Goal: Task Accomplishment & Management: Complete application form

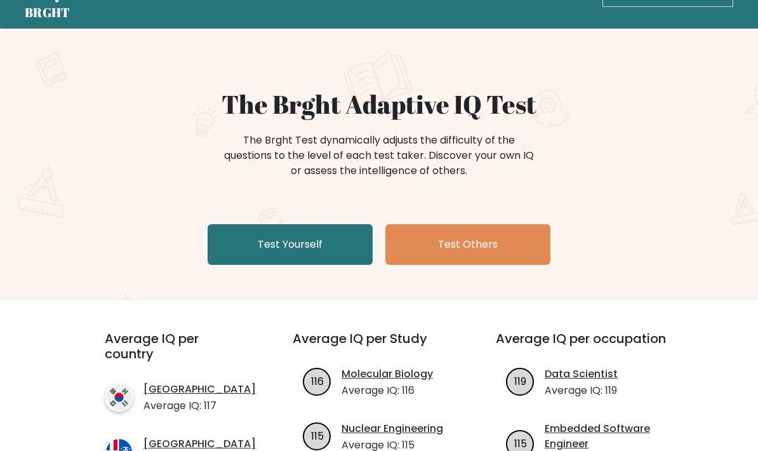
scroll to position [41, 0]
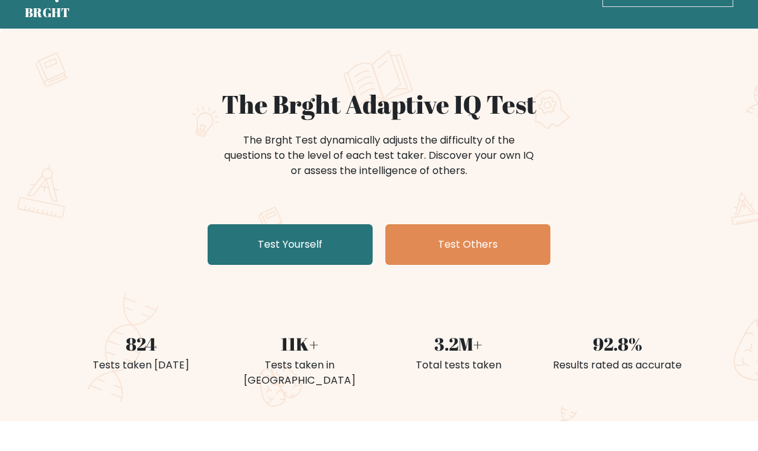
click at [249, 257] on link "Test Yourself" at bounding box center [290, 244] width 165 height 41
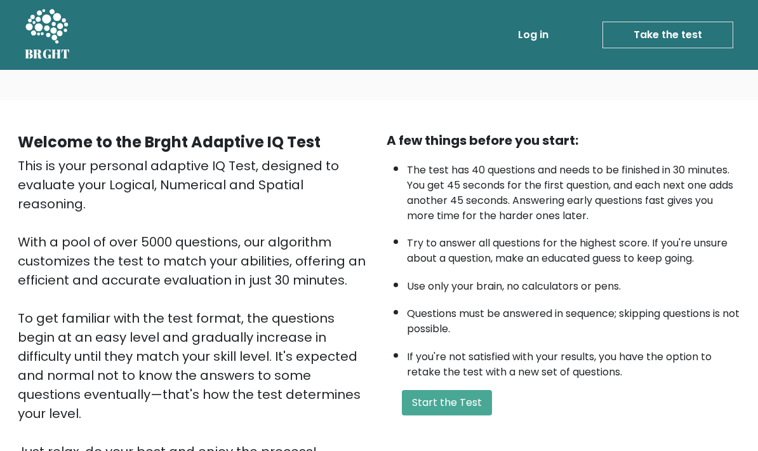
click at [476, 415] on button "Start the Test" at bounding box center [447, 402] width 90 height 25
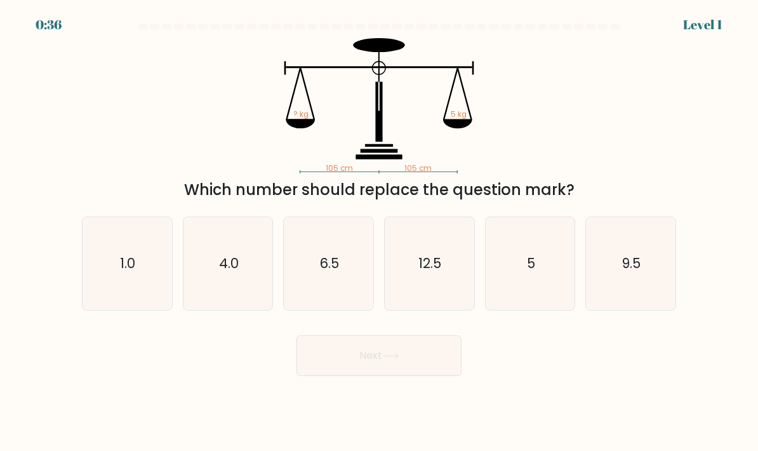
click at [531, 272] on text "5" at bounding box center [531, 263] width 8 height 18
click at [380, 232] on input "e. 5" at bounding box center [379, 228] width 1 height 6
radio input "true"
click at [458, 375] on button "Next" at bounding box center [378, 355] width 165 height 41
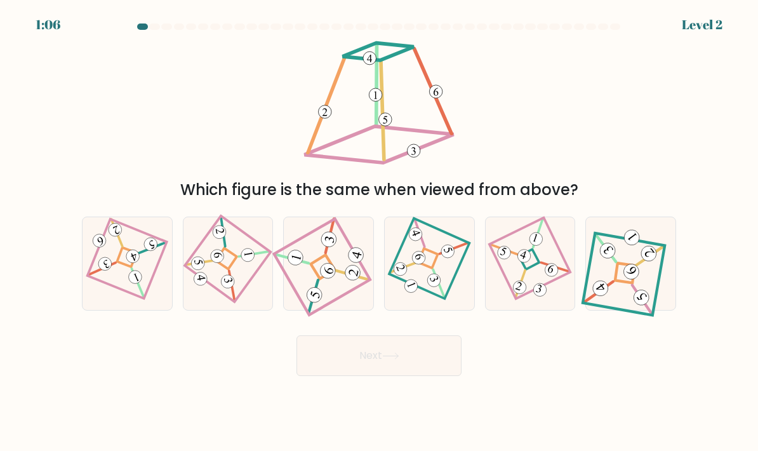
click at [526, 291] on icon at bounding box center [529, 264] width 63 height 74
click at [380, 232] on input "e." at bounding box center [379, 228] width 1 height 6
radio input "true"
click at [443, 369] on button "Next" at bounding box center [378, 355] width 165 height 41
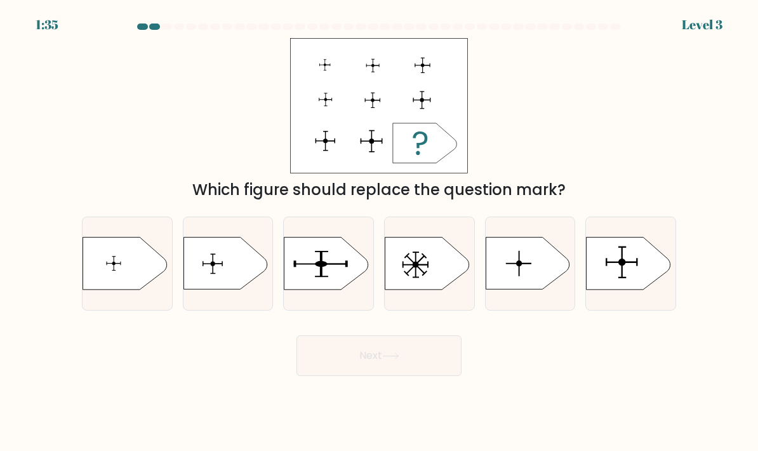
click at [646, 279] on icon at bounding box center [629, 263] width 84 height 52
click at [380, 232] on input "f." at bounding box center [379, 228] width 1 height 6
radio input "true"
click at [434, 376] on button "Next" at bounding box center [378, 355] width 165 height 41
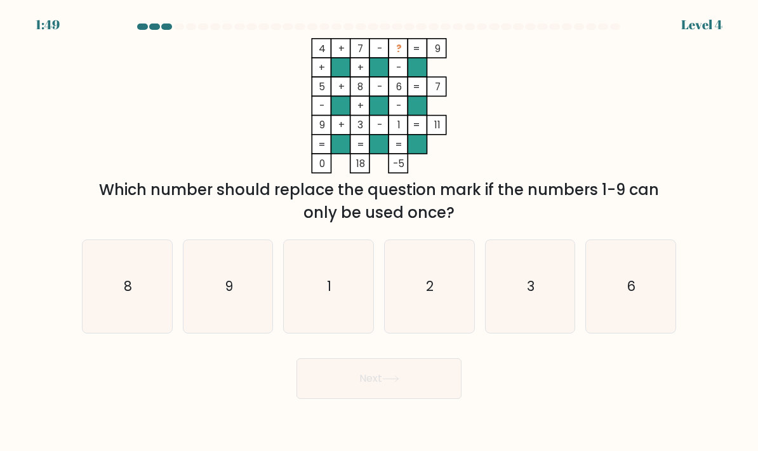
click at [452, 295] on icon "2" at bounding box center [430, 287] width 90 height 90
click at [380, 232] on input "d. 2" at bounding box center [379, 228] width 1 height 6
radio input "true"
click at [443, 399] on button "Next" at bounding box center [378, 378] width 165 height 41
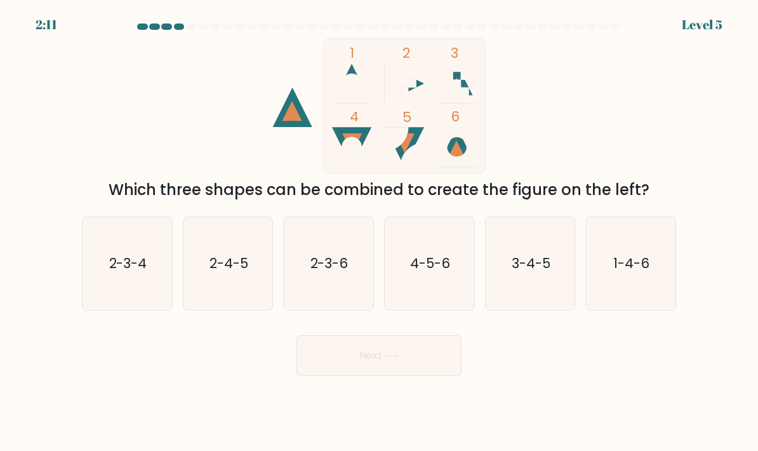
click at [653, 257] on icon "1-4-6" at bounding box center [631, 264] width 90 height 90
click at [380, 232] on input "f. 1-4-6" at bounding box center [379, 228] width 1 height 6
radio input "true"
click at [430, 375] on button "Next" at bounding box center [378, 355] width 165 height 41
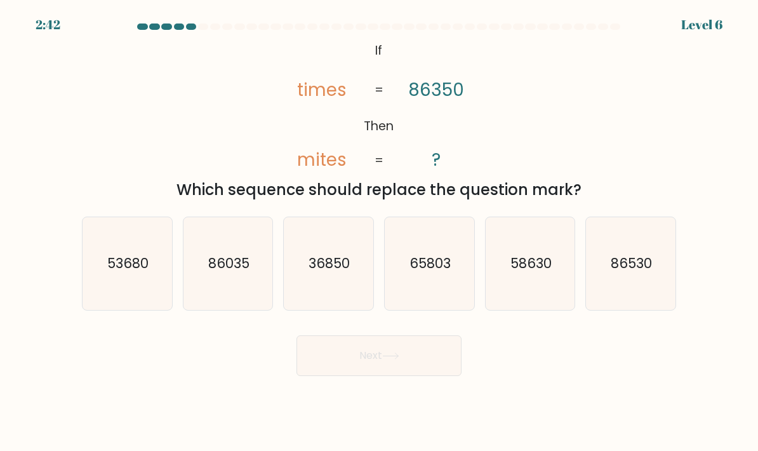
click at [321, 268] on icon "36850" at bounding box center [329, 264] width 90 height 90
click at [379, 232] on input "c. 36850" at bounding box center [379, 228] width 1 height 6
radio input "true"
click at [439, 373] on button "Next" at bounding box center [378, 355] width 165 height 41
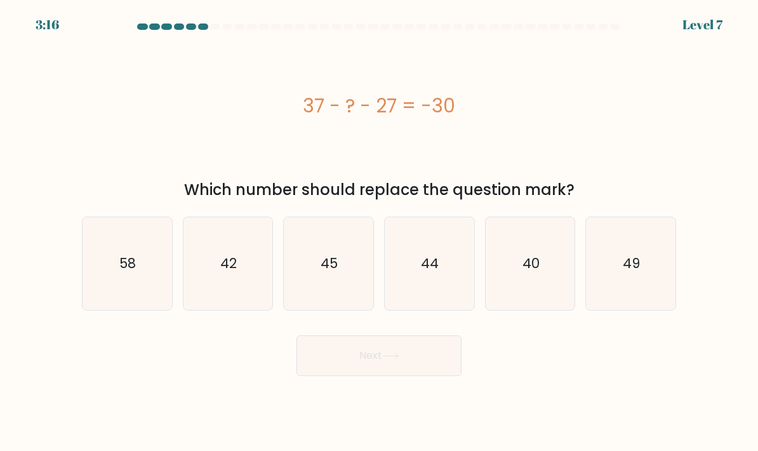
click at [534, 272] on text "40" at bounding box center [530, 263] width 17 height 18
click at [380, 232] on input "e. 40" at bounding box center [379, 228] width 1 height 6
radio input "true"
click at [422, 376] on button "Next" at bounding box center [378, 355] width 165 height 41
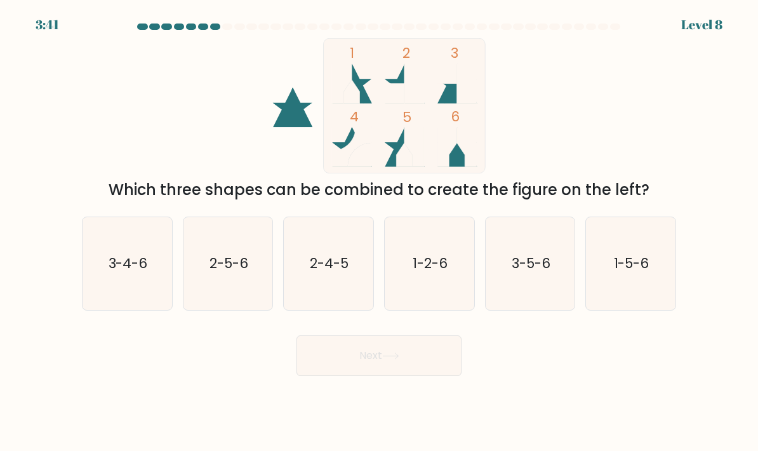
click at [650, 273] on icon "1-5-6" at bounding box center [631, 264] width 90 height 90
click at [380, 232] on input "f. 1-5-6" at bounding box center [379, 228] width 1 height 6
radio input "true"
click at [413, 376] on button "Next" at bounding box center [378, 355] width 165 height 41
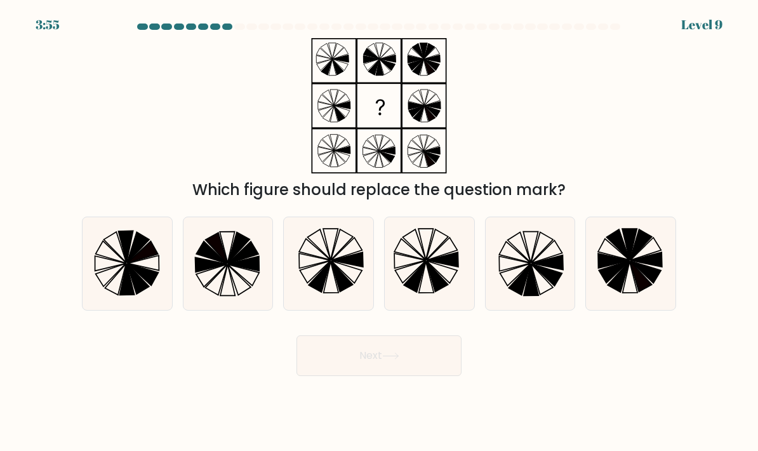
click at [531, 290] on icon at bounding box center [531, 279] width 15 height 31
click at [380, 232] on input "e." at bounding box center [379, 228] width 1 height 6
radio input "true"
click at [442, 371] on button "Next" at bounding box center [378, 355] width 165 height 41
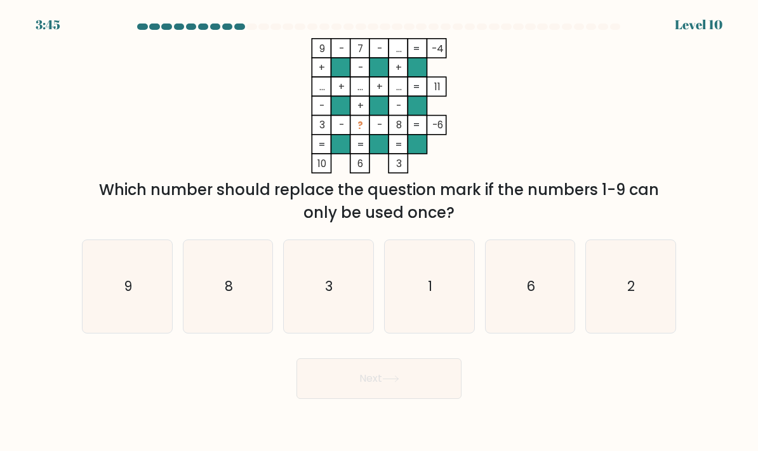
click at [443, 308] on icon "1" at bounding box center [430, 287] width 90 height 90
click at [380, 232] on input "d. 1" at bounding box center [379, 228] width 1 height 6
radio input "true"
click at [414, 397] on button "Next" at bounding box center [378, 378] width 165 height 41
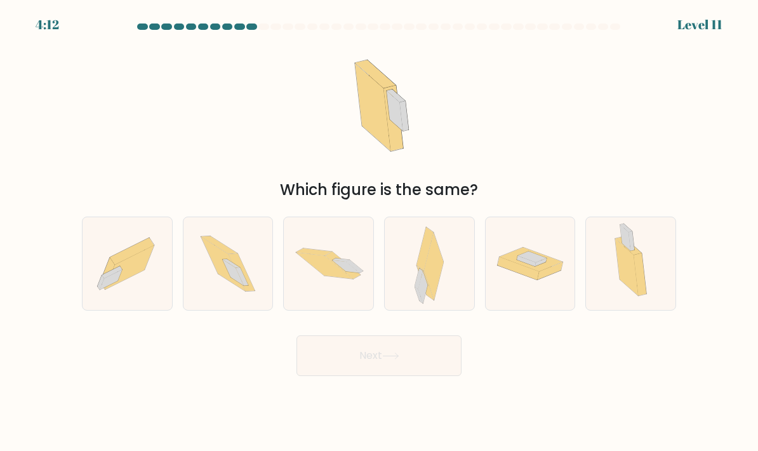
click at [429, 291] on icon at bounding box center [434, 265] width 20 height 67
click at [380, 232] on input "d." at bounding box center [379, 228] width 1 height 6
radio input "true"
click at [425, 371] on button "Next" at bounding box center [378, 355] width 165 height 41
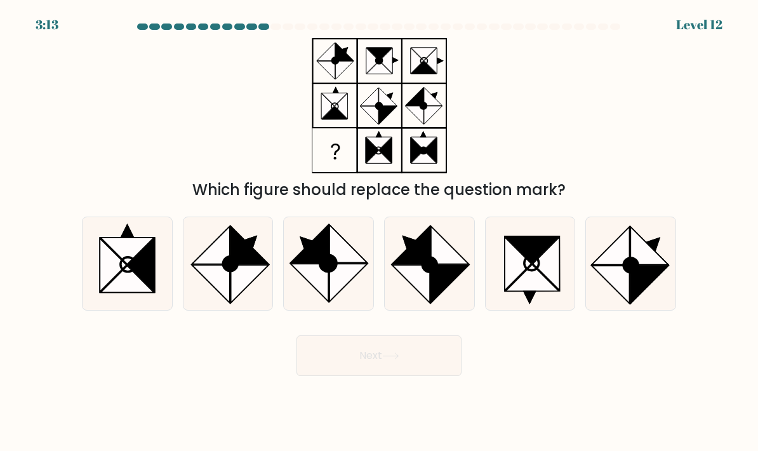
click at [444, 293] on icon at bounding box center [450, 284] width 38 height 38
click at [380, 232] on input "d." at bounding box center [379, 228] width 1 height 6
radio input "true"
click at [403, 376] on button "Next" at bounding box center [378, 355] width 165 height 41
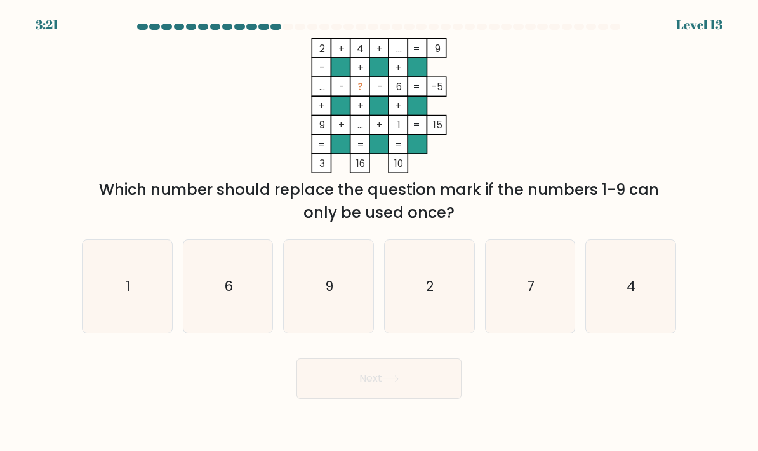
click at [535, 308] on icon "7" at bounding box center [531, 287] width 90 height 90
click at [380, 232] on input "e. 7" at bounding box center [379, 228] width 1 height 6
radio input "true"
click at [416, 387] on button "Next" at bounding box center [378, 378] width 165 height 41
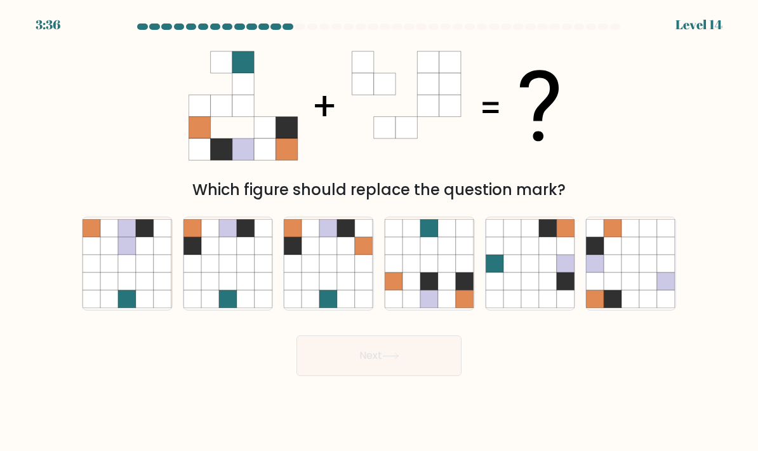
click at [346, 255] on icon at bounding box center [347, 246] width 18 height 18
click at [379, 232] on input "c." at bounding box center [379, 228] width 1 height 6
radio input "true"
click at [344, 368] on button "Next" at bounding box center [378, 355] width 165 height 41
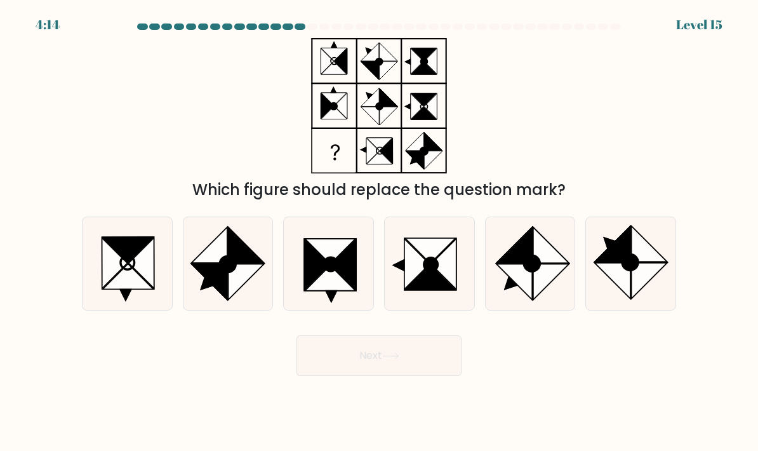
click at [616, 2] on div "4:14 Level 15" at bounding box center [379, 7] width 758 height 15
click at [616, 427] on body "4:03 Level 15" at bounding box center [379, 225] width 758 height 451
click at [616, 426] on body "4:03 Level 15" at bounding box center [379, 225] width 758 height 451
click at [617, 376] on div "Next" at bounding box center [378, 351] width 609 height 50
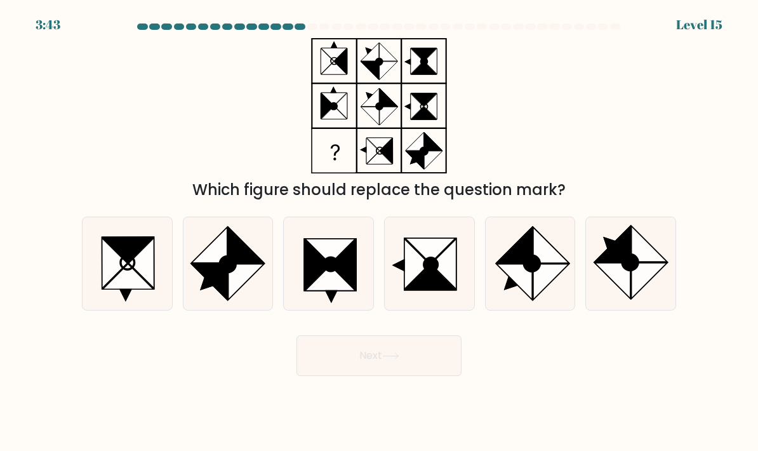
click at [617, 415] on body "3:43 Level 15" at bounding box center [379, 225] width 758 height 451
click at [617, 422] on body "3:42 Level 15" at bounding box center [379, 225] width 758 height 451
click at [616, 422] on body "3:39 Level 15" at bounding box center [379, 225] width 758 height 451
click at [616, 408] on body "3:38 Level 15" at bounding box center [379, 225] width 758 height 451
click at [617, 415] on body "3:38 Level 15" at bounding box center [379, 225] width 758 height 451
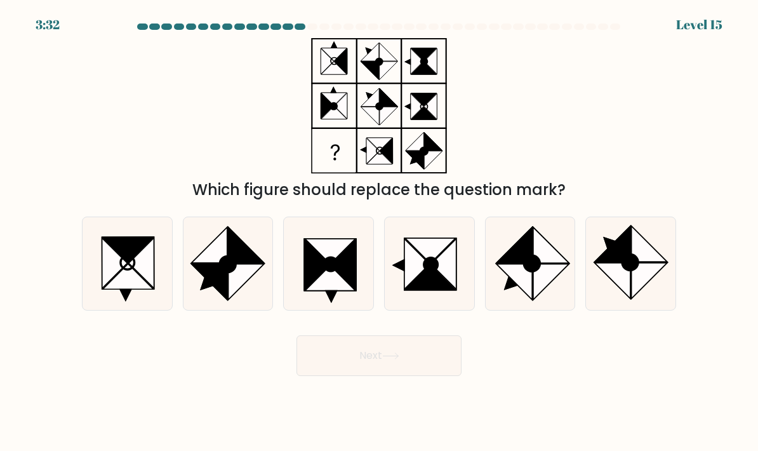
scroll to position [0, 0]
click at [659, 279] on icon at bounding box center [650, 281] width 36 height 36
click at [380, 232] on input "f." at bounding box center [379, 228] width 1 height 6
radio input "true"
click at [446, 371] on button "Next" at bounding box center [378, 355] width 165 height 41
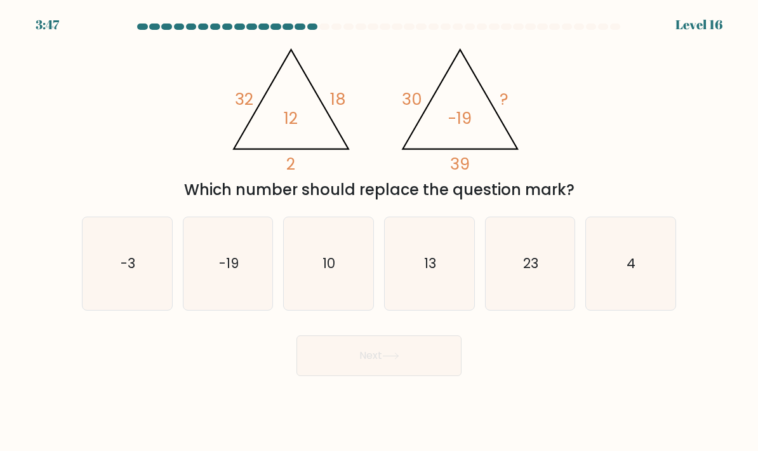
click at [404, 366] on button "Next" at bounding box center [378, 355] width 165 height 41
click at [30, 58] on form at bounding box center [379, 199] width 758 height 352
click at [616, 274] on icon "4" at bounding box center [631, 264] width 90 height 90
click at [380, 232] on input "f. 4" at bounding box center [379, 228] width 1 height 6
radio input "true"
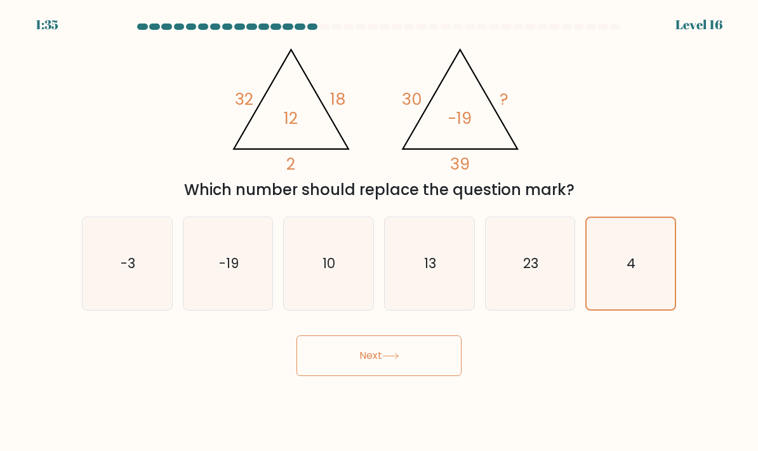
click at [532, 290] on icon "23" at bounding box center [531, 264] width 90 height 90
click at [380, 232] on input "e. 23" at bounding box center [379, 228] width 1 height 6
radio input "true"
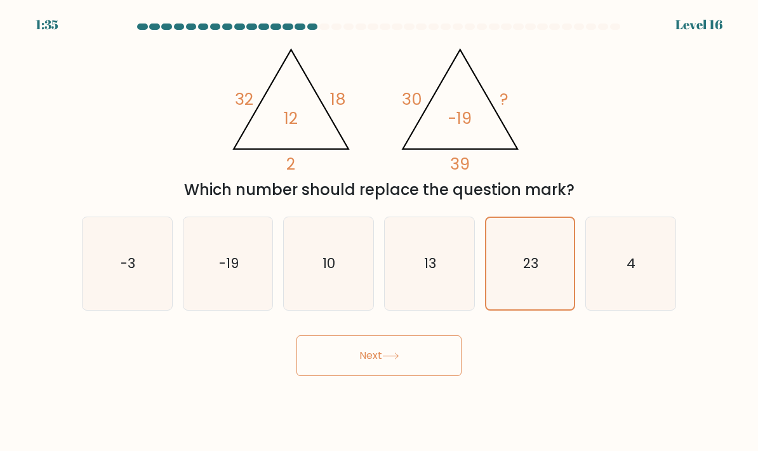
click at [437, 369] on button "Next" at bounding box center [378, 355] width 165 height 41
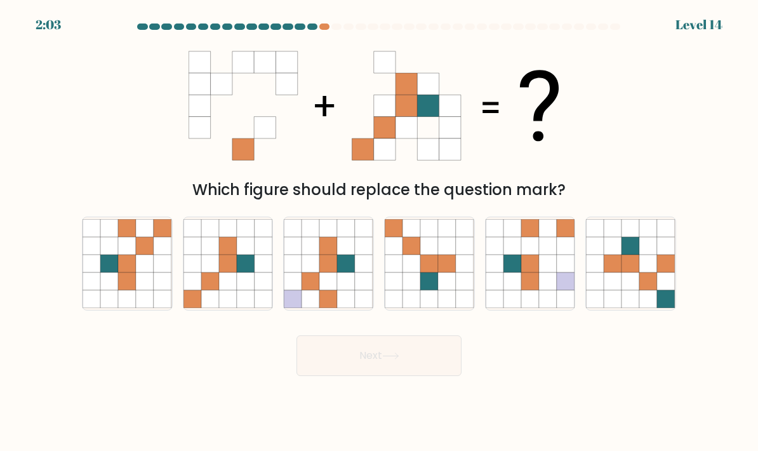
click at [109, 255] on icon at bounding box center [109, 246] width 18 height 18
click at [379, 232] on input "a." at bounding box center [379, 228] width 1 height 6
radio input "true"
click at [432, 370] on button "Next" at bounding box center [378, 355] width 165 height 41
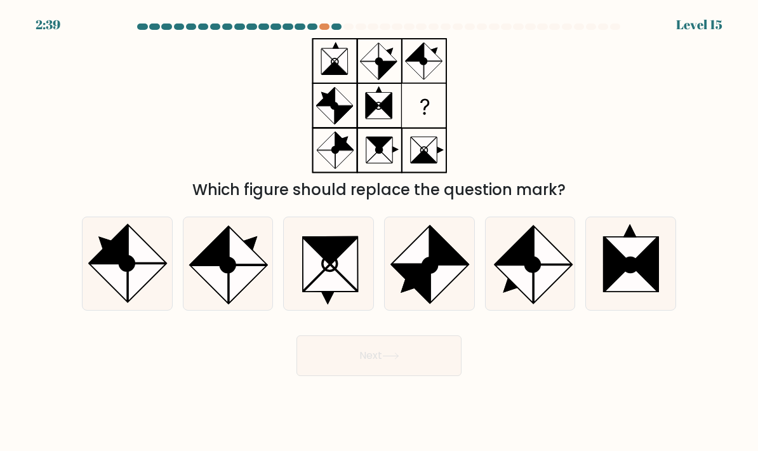
click at [330, 25] on at bounding box center [378, 26] width 485 height 6
click at [330, 24] on at bounding box center [378, 26] width 485 height 6
click at [651, 273] on icon at bounding box center [645, 263] width 27 height 53
click at [380, 232] on input "f." at bounding box center [379, 228] width 1 height 6
radio input "true"
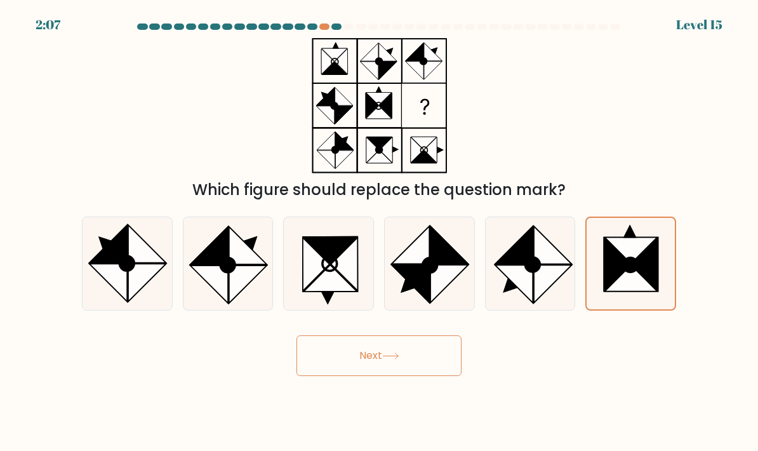
click at [436, 369] on button "Next" at bounding box center [378, 355] width 165 height 41
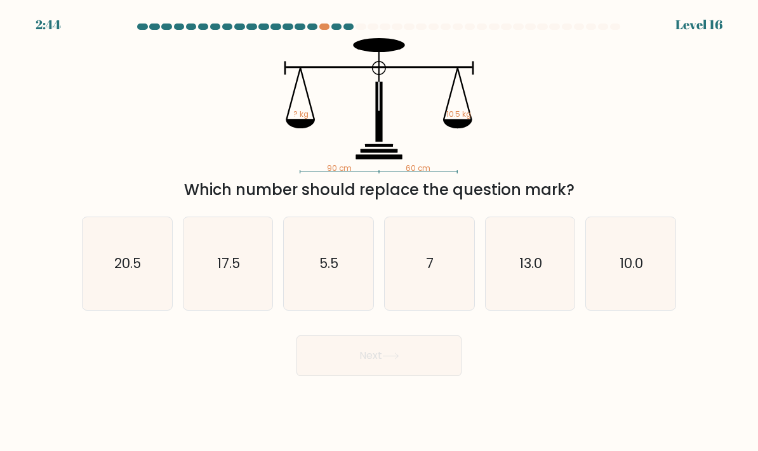
click at [437, 277] on icon "7" at bounding box center [430, 264] width 90 height 90
click at [380, 232] on input "d. 7" at bounding box center [379, 228] width 1 height 6
radio input "true"
click at [437, 275] on icon "7" at bounding box center [429, 264] width 88 height 88
click at [380, 232] on input "d. 7" at bounding box center [379, 228] width 1 height 6
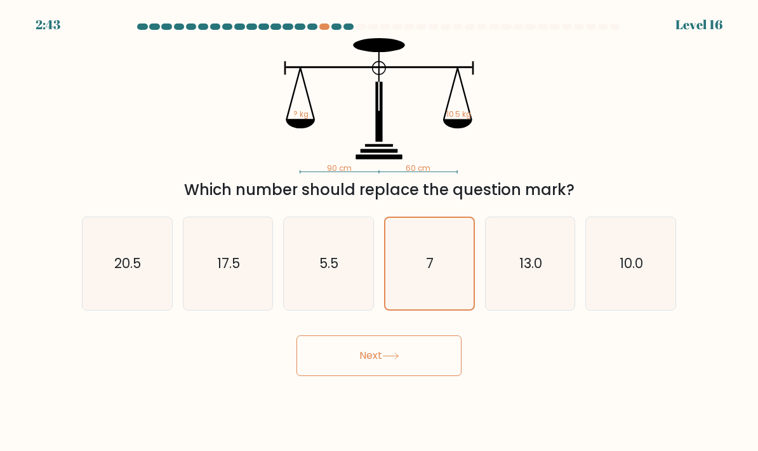
click at [392, 359] on icon at bounding box center [390, 355] width 17 height 7
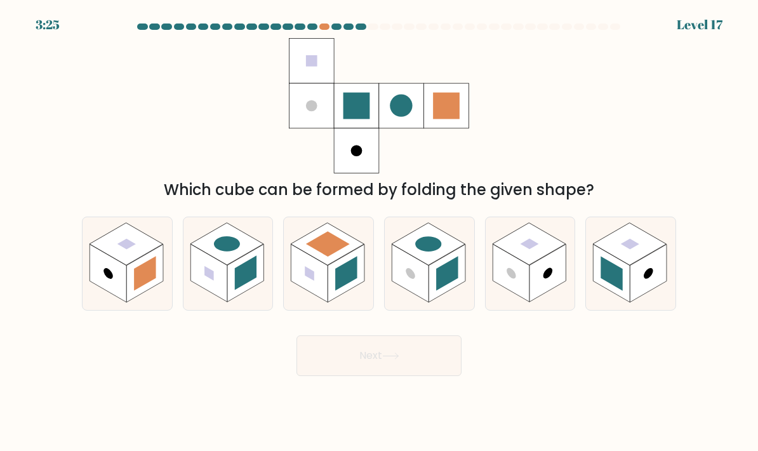
click at [712, 219] on form at bounding box center [379, 199] width 758 height 352
click at [617, 376] on div "Next" at bounding box center [378, 351] width 609 height 50
click at [219, 286] on rect at bounding box center [208, 273] width 37 height 58
click at [379, 232] on input "b." at bounding box center [379, 228] width 1 height 6
radio input "true"
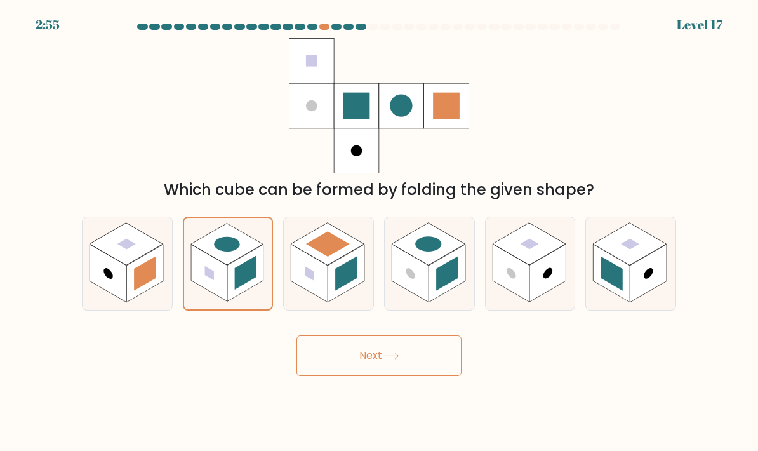
click at [406, 371] on button "Next" at bounding box center [378, 355] width 165 height 41
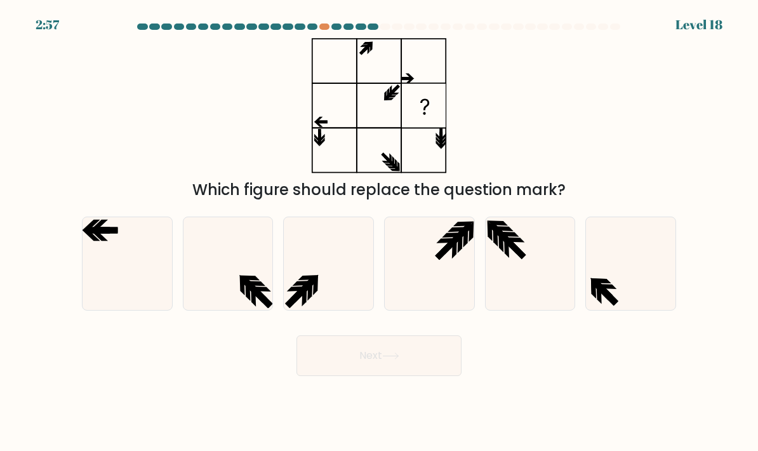
click at [528, 289] on icon at bounding box center [531, 264] width 90 height 90
click at [380, 232] on input "e." at bounding box center [379, 228] width 1 height 6
radio input "true"
click at [426, 376] on button "Next" at bounding box center [378, 355] width 165 height 41
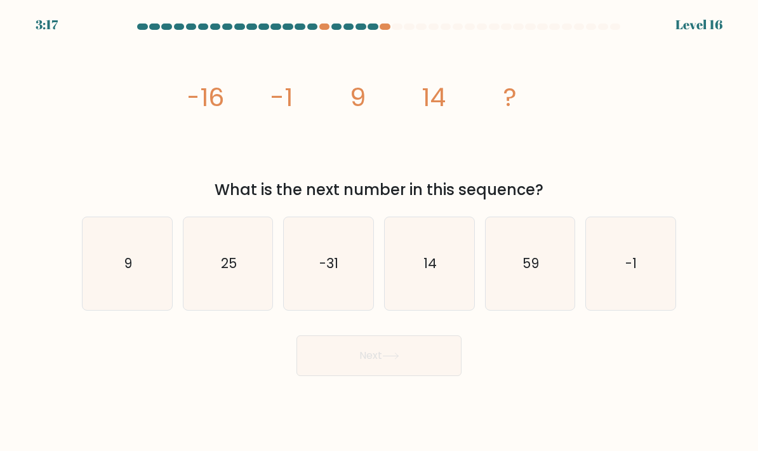
click at [429, 272] on text "14" at bounding box center [429, 263] width 13 height 18
click at [380, 232] on input "d. 14" at bounding box center [379, 228] width 1 height 6
radio input "true"
click at [410, 372] on button "Next" at bounding box center [378, 355] width 165 height 41
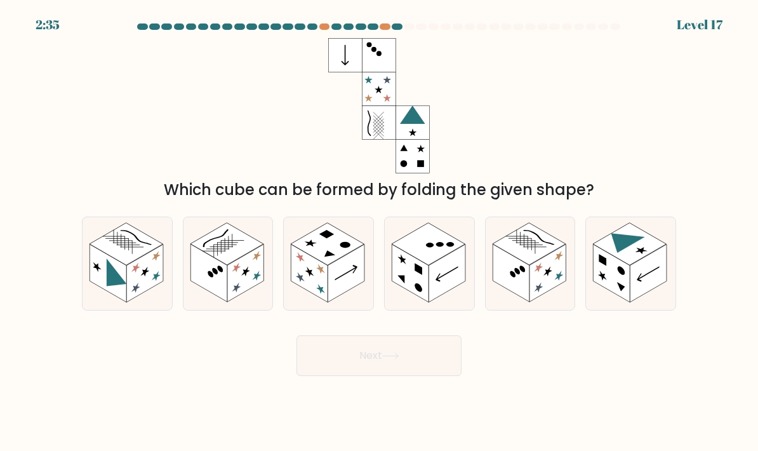
click at [98, 251] on icon at bounding box center [128, 263] width 90 height 93
click at [379, 232] on input "a." at bounding box center [379, 228] width 1 height 6
radio input "true"
click at [712, 288] on form at bounding box center [379, 199] width 758 height 352
click at [707, 376] on form at bounding box center [379, 199] width 758 height 352
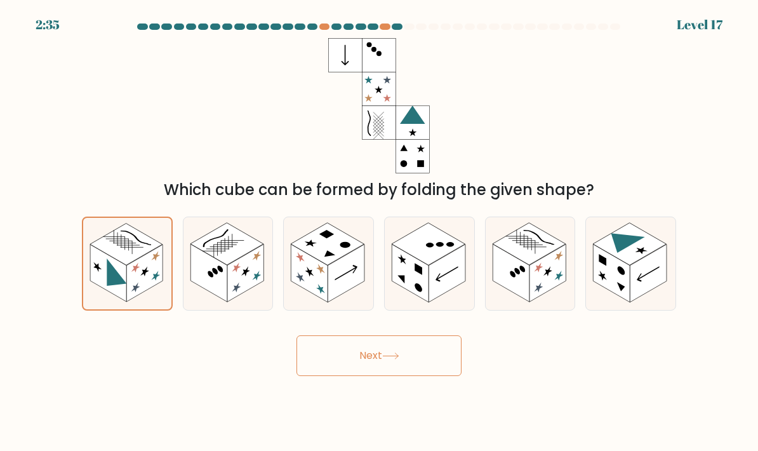
click at [707, 376] on form at bounding box center [379, 199] width 758 height 352
click at [712, 345] on form at bounding box center [379, 199] width 758 height 352
click at [711, 302] on form at bounding box center [379, 199] width 758 height 352
click at [712, 229] on form at bounding box center [379, 199] width 758 height 352
click at [712, 376] on form at bounding box center [379, 199] width 758 height 352
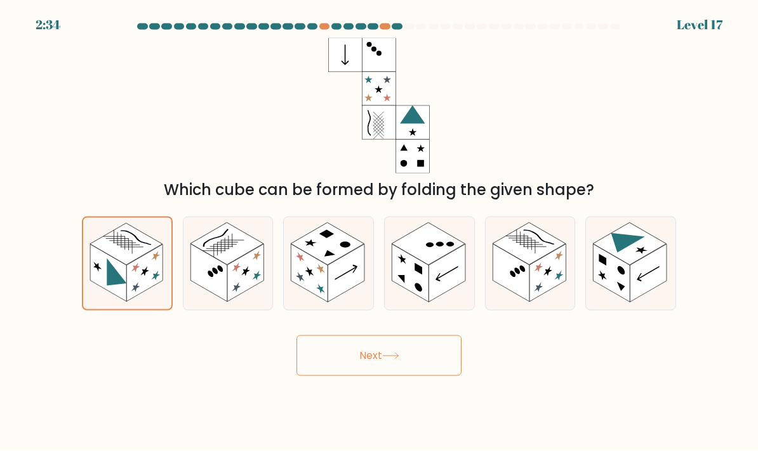
click at [712, 302] on form at bounding box center [379, 199] width 758 height 352
click at [712, 295] on form at bounding box center [379, 199] width 758 height 352
click at [712, 429] on body "2:31 Level 17" at bounding box center [379, 225] width 758 height 451
click at [390, 375] on button "Next" at bounding box center [378, 355] width 165 height 41
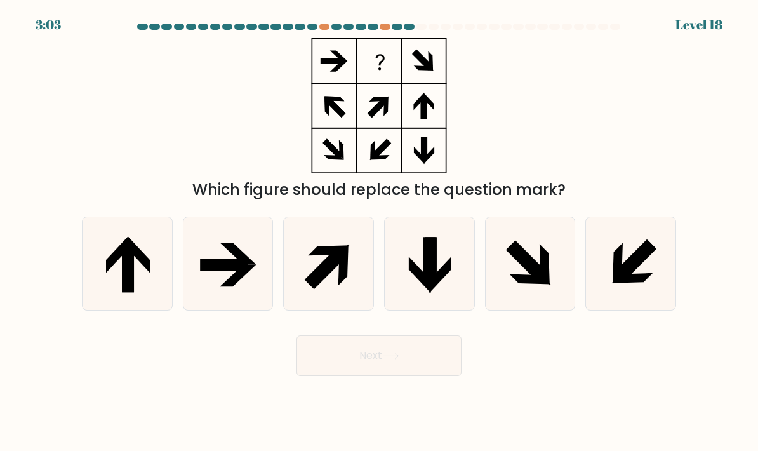
click at [446, 285] on icon at bounding box center [441, 274] width 22 height 36
click at [380, 232] on input "d." at bounding box center [379, 228] width 1 height 6
radio input "true"
click at [711, 288] on form at bounding box center [379, 199] width 758 height 352
click at [712, 114] on form at bounding box center [379, 199] width 758 height 352
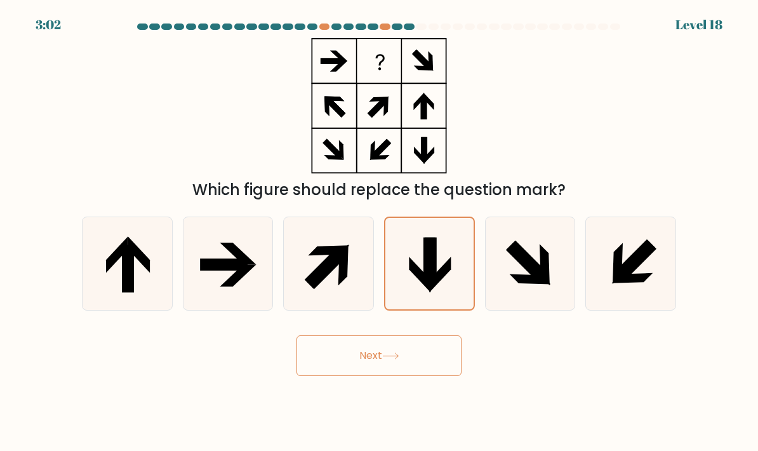
click at [711, 308] on form at bounding box center [379, 199] width 758 height 352
click at [712, 309] on form at bounding box center [379, 199] width 758 height 352
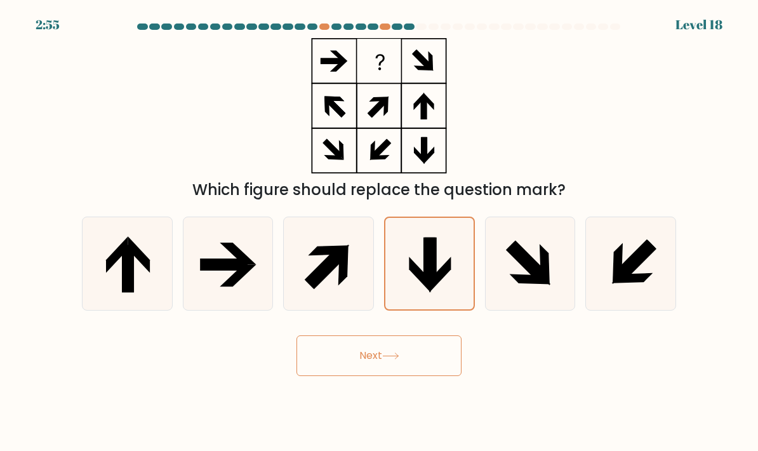
click at [353, 374] on button "Next" at bounding box center [378, 355] width 165 height 41
click at [351, 371] on button "Next" at bounding box center [378, 355] width 165 height 41
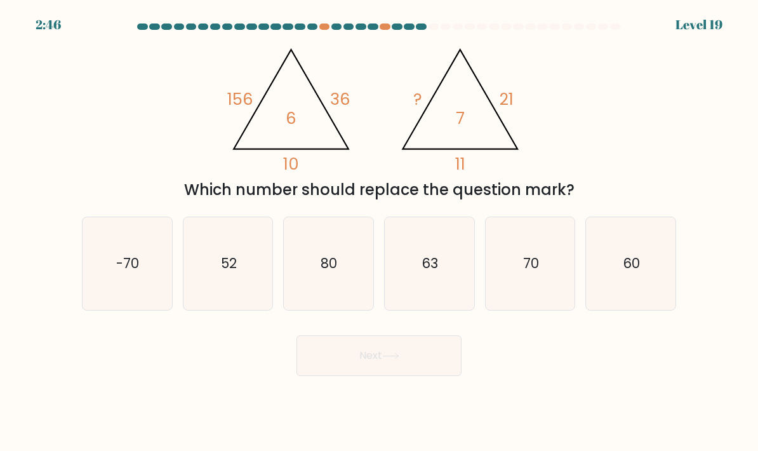
click at [712, 102] on form at bounding box center [379, 199] width 758 height 352
click at [712, 175] on form at bounding box center [379, 199] width 758 height 352
click at [712, 248] on form at bounding box center [379, 199] width 758 height 352
click at [712, 316] on form at bounding box center [379, 199] width 758 height 352
click at [712, 335] on form at bounding box center [379, 199] width 758 height 352
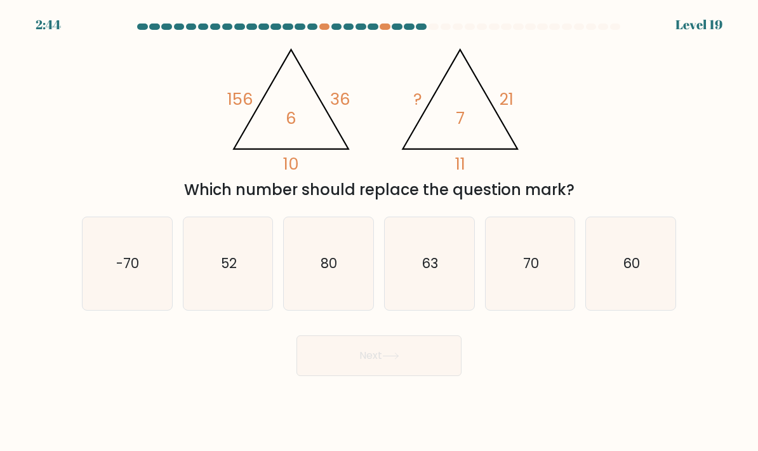
click at [711, 335] on form at bounding box center [379, 199] width 758 height 352
click at [712, 298] on form at bounding box center [379, 199] width 758 height 352
click at [712, 328] on form at bounding box center [379, 199] width 758 height 352
click at [711, 194] on form at bounding box center [379, 199] width 758 height 352
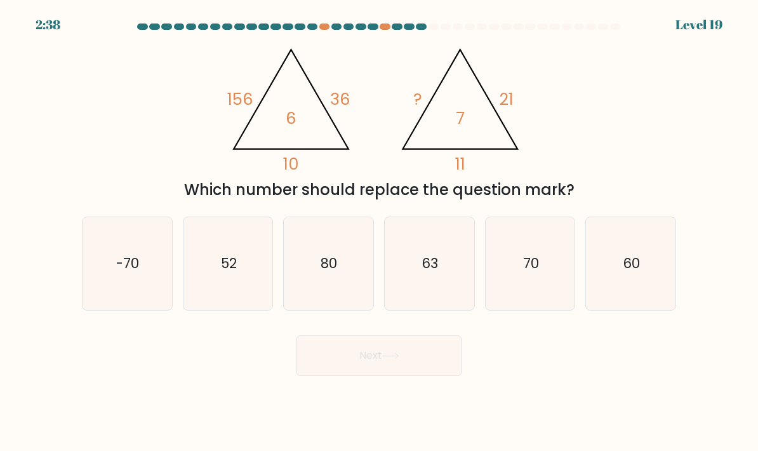
scroll to position [0, 0]
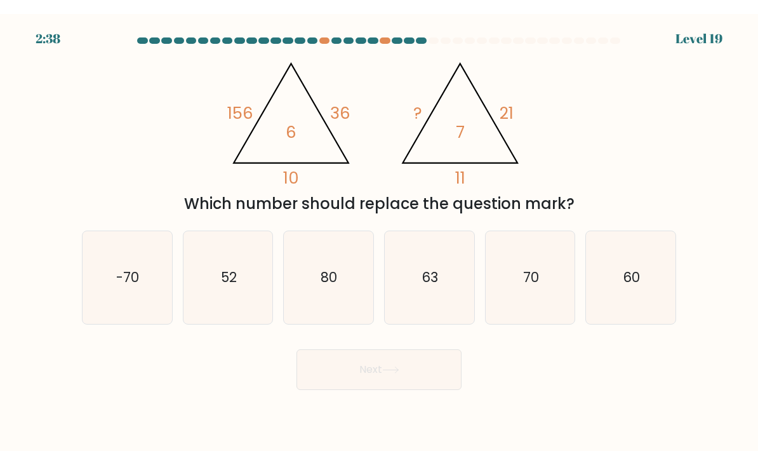
click at [712, 376] on form at bounding box center [379, 199] width 758 height 352
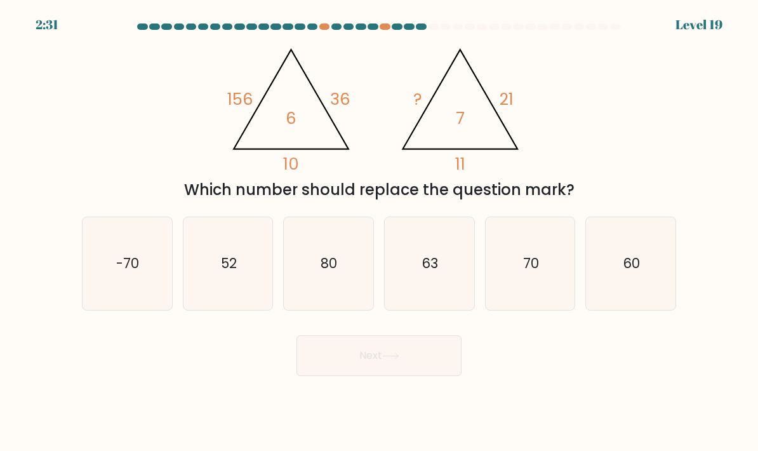
click at [531, 291] on icon "70" at bounding box center [531, 264] width 90 height 90
click at [380, 232] on input "e. 70" at bounding box center [379, 228] width 1 height 6
radio input "true"
click at [415, 376] on button "Next" at bounding box center [378, 355] width 165 height 41
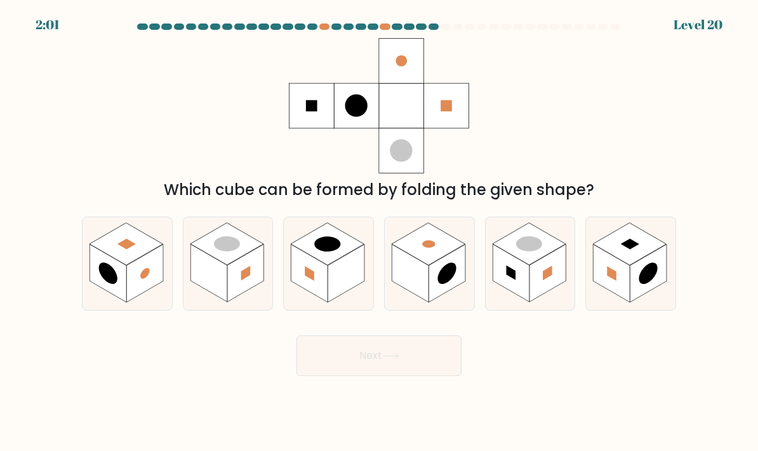
click at [531, 294] on rect at bounding box center [547, 273] width 37 height 58
click at [380, 232] on input "e." at bounding box center [379, 228] width 1 height 6
radio input "true"
click at [398, 359] on icon at bounding box center [390, 356] width 15 height 6
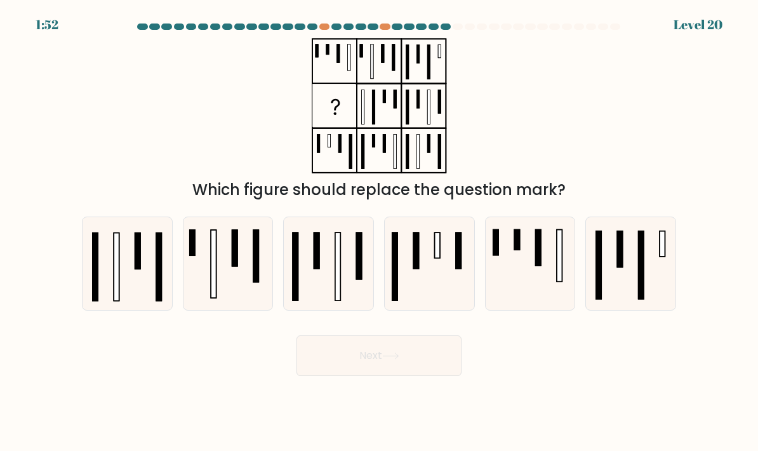
click at [535, 282] on icon at bounding box center [531, 264] width 90 height 90
click at [380, 232] on input "e." at bounding box center [379, 228] width 1 height 6
radio input "true"
click at [455, 304] on icon at bounding box center [430, 264] width 90 height 90
click at [380, 232] on input "d." at bounding box center [379, 228] width 1 height 6
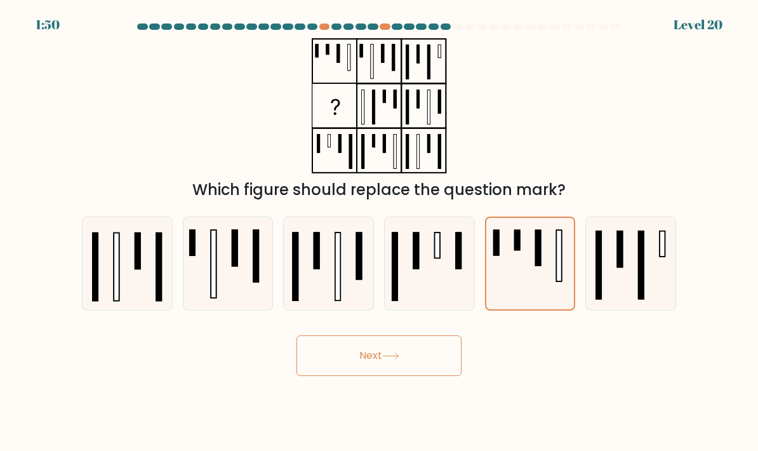
radio input "true"
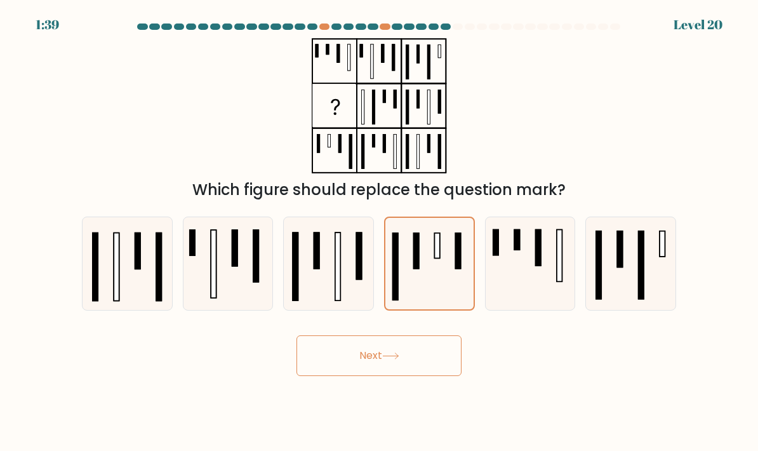
scroll to position [1, 0]
click at [430, 364] on button "Next" at bounding box center [378, 355] width 165 height 41
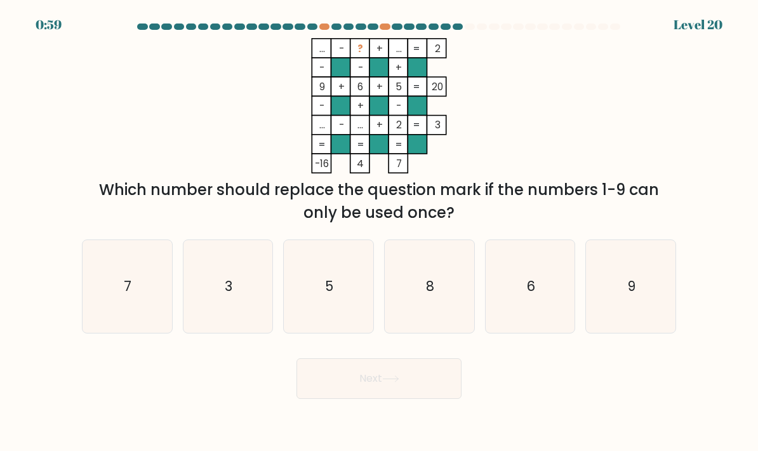
click at [222, 313] on icon "3" at bounding box center [228, 287] width 90 height 90
click at [379, 232] on input "b. 3" at bounding box center [379, 228] width 1 height 6
radio input "true"
click at [416, 378] on button "Next" at bounding box center [378, 378] width 165 height 41
click at [412, 399] on button "Next" at bounding box center [378, 378] width 165 height 41
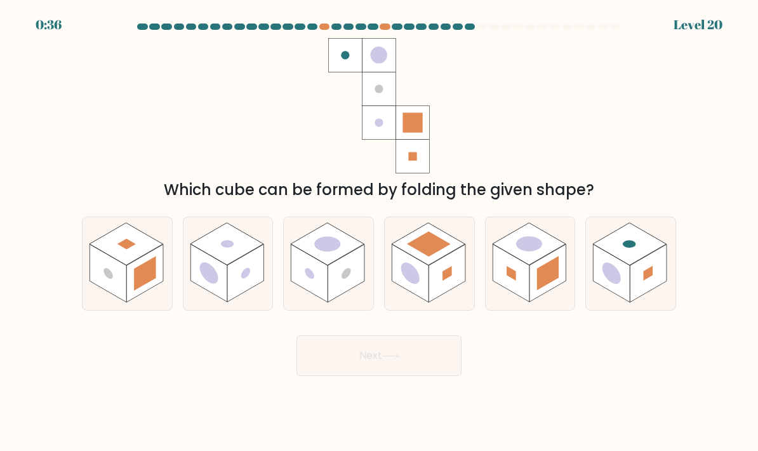
click at [650, 279] on rect at bounding box center [648, 273] width 37 height 58
click at [380, 232] on input "f." at bounding box center [379, 228] width 1 height 6
radio input "true"
click at [364, 363] on button "Next" at bounding box center [378, 355] width 165 height 41
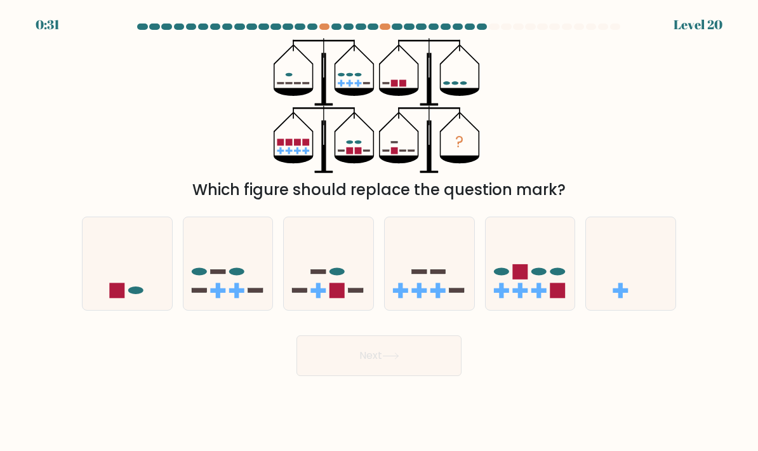
click at [441, 297] on icon at bounding box center [430, 264] width 90 height 74
click at [380, 232] on input "d." at bounding box center [379, 228] width 1 height 6
radio input "true"
click at [408, 376] on button "Next" at bounding box center [378, 355] width 165 height 41
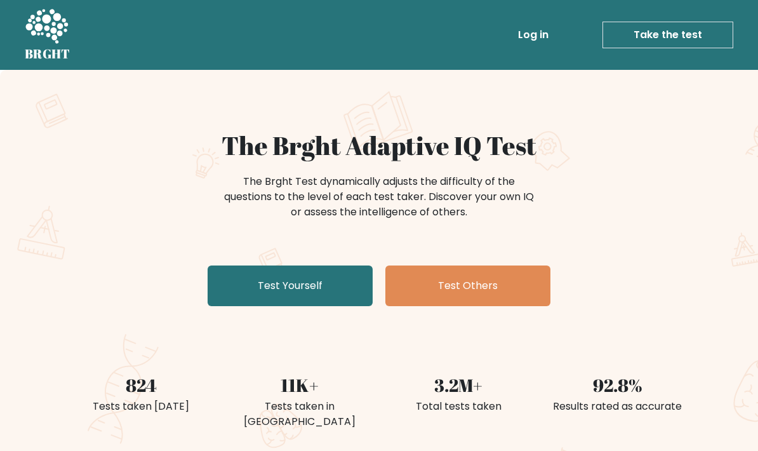
click at [244, 284] on link "Test Yourself" at bounding box center [290, 285] width 165 height 41
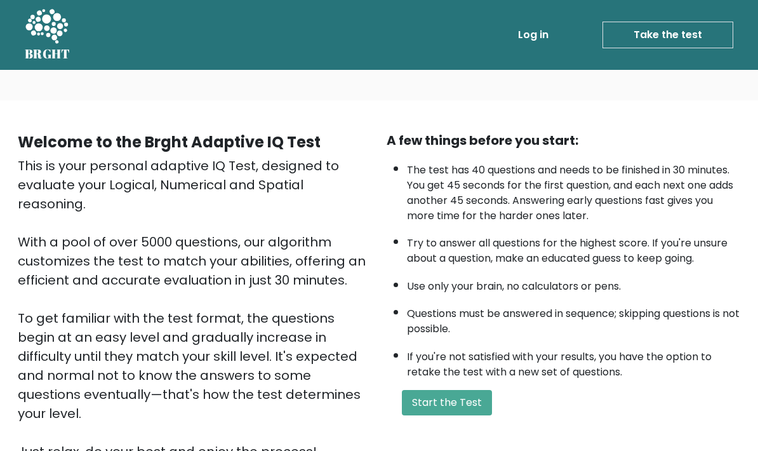
scroll to position [7, 0]
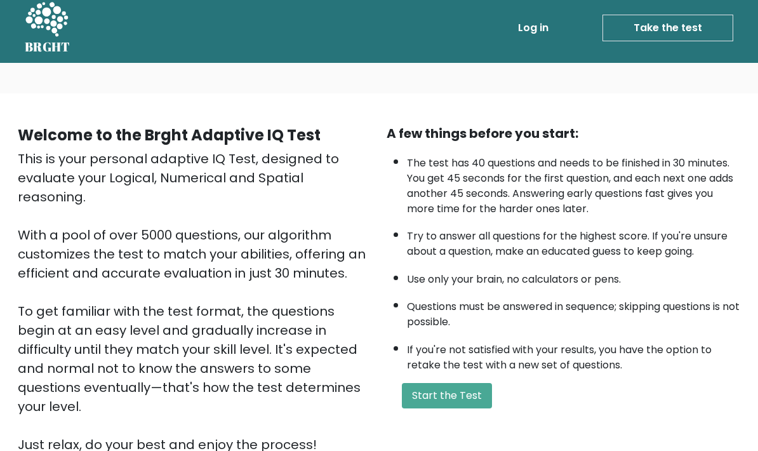
click at [475, 408] on button "Start the Test" at bounding box center [447, 395] width 90 height 25
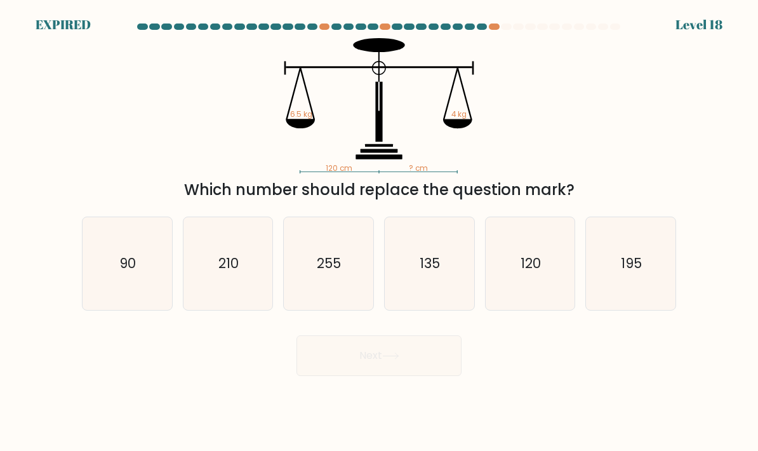
click at [652, 300] on icon "195" at bounding box center [631, 264] width 90 height 90
click at [380, 232] on input "f. 195" at bounding box center [379, 228] width 1 height 6
radio input "true"
click at [438, 371] on div "Next" at bounding box center [378, 351] width 609 height 50
click at [447, 373] on div "Next" at bounding box center [378, 351] width 609 height 50
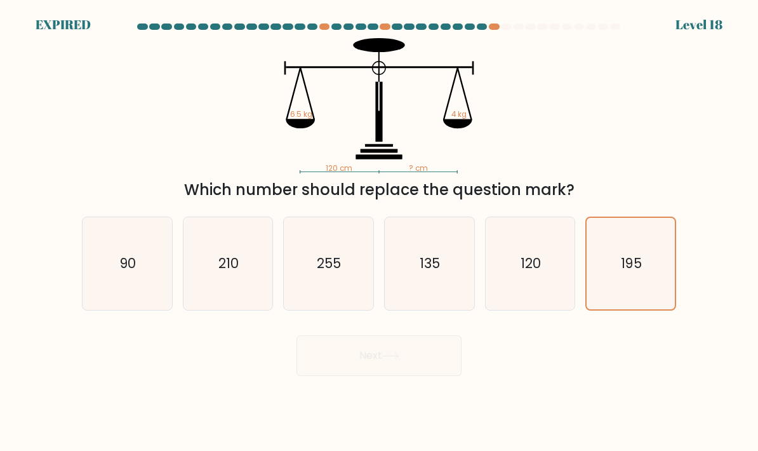
click at [437, 375] on div "Next" at bounding box center [378, 351] width 609 height 50
click at [436, 376] on div "Next" at bounding box center [378, 351] width 609 height 50
click at [435, 128] on icon "120 cm ? cm 6.5 kg 4 kg" at bounding box center [379, 105] width 381 height 135
click at [684, 202] on form at bounding box center [379, 199] width 758 height 352
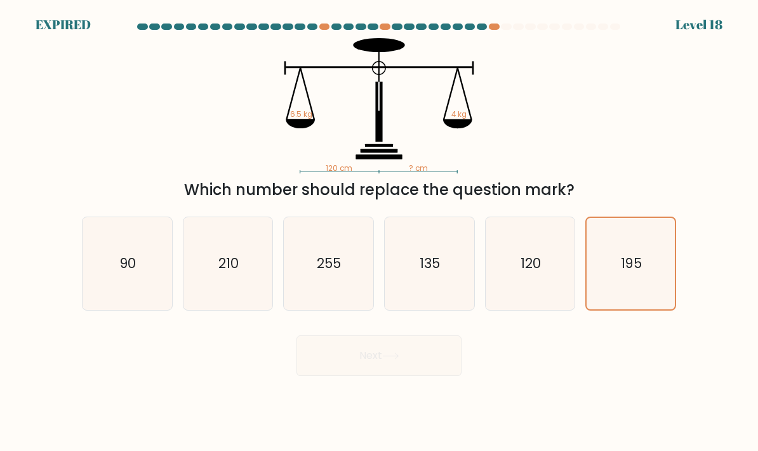
click at [684, 202] on form at bounding box center [379, 199] width 758 height 352
click at [649, 256] on icon "195" at bounding box center [631, 264] width 88 height 88
click at [380, 232] on input "f. 195" at bounding box center [379, 228] width 1 height 6
click at [649, 255] on icon "195" at bounding box center [631, 264] width 88 height 88
click at [380, 232] on input "f. 195" at bounding box center [379, 228] width 1 height 6
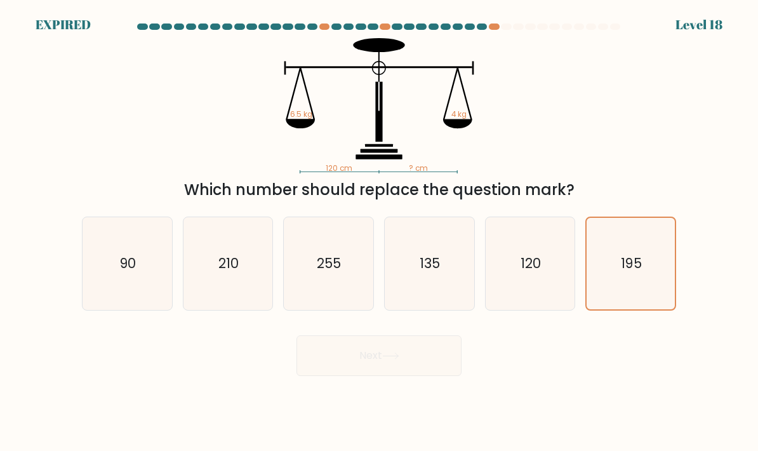
click at [646, 260] on icon "195" at bounding box center [631, 264] width 88 height 88
click at [380, 232] on input "f. 195" at bounding box center [379, 228] width 1 height 6
click at [647, 260] on icon "195" at bounding box center [631, 264] width 88 height 88
click at [380, 232] on input "f. 195" at bounding box center [379, 228] width 1 height 6
click at [540, 272] on text "120" at bounding box center [531, 263] width 20 height 18
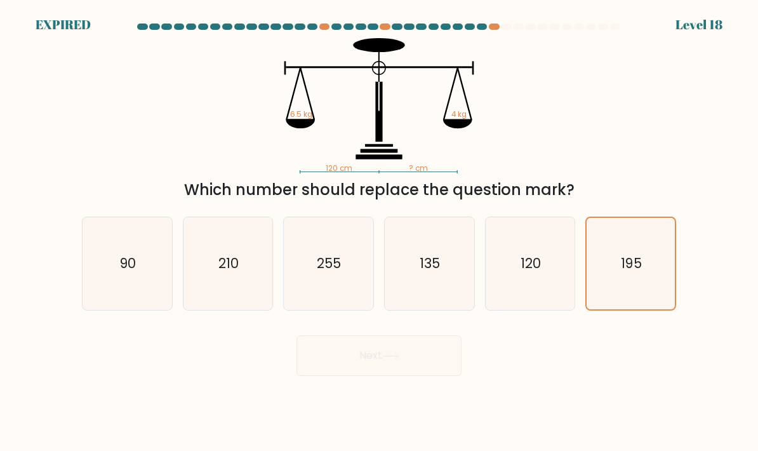
click at [380, 232] on input "e. 120" at bounding box center [379, 228] width 1 height 6
radio input "true"
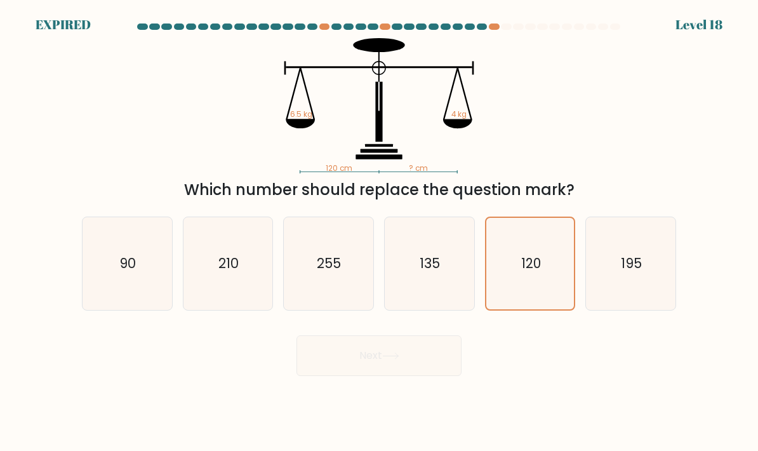
click at [614, 274] on icon "195" at bounding box center [631, 264] width 90 height 90
click at [380, 232] on input "f. 195" at bounding box center [379, 228] width 1 height 6
radio input "true"
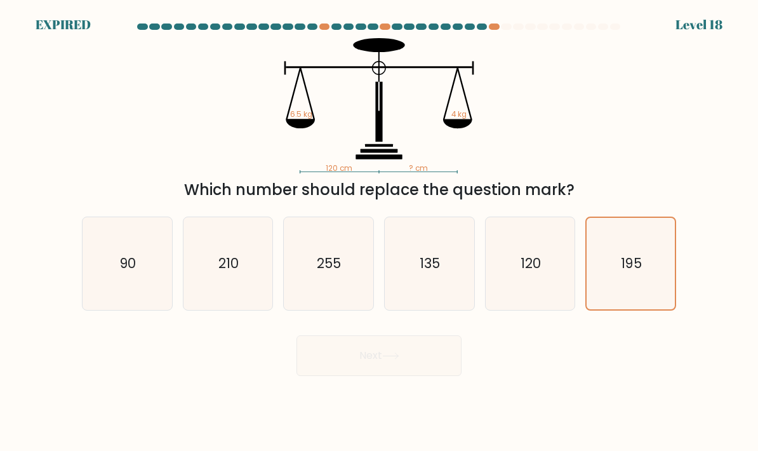
click at [645, 262] on icon "195" at bounding box center [631, 264] width 88 height 88
click at [380, 232] on input "f. 195" at bounding box center [379, 228] width 1 height 6
click at [645, 261] on icon "195" at bounding box center [631, 264] width 88 height 88
click at [380, 232] on input "f. 195" at bounding box center [379, 228] width 1 height 6
click at [448, 376] on div "Next" at bounding box center [378, 351] width 609 height 50
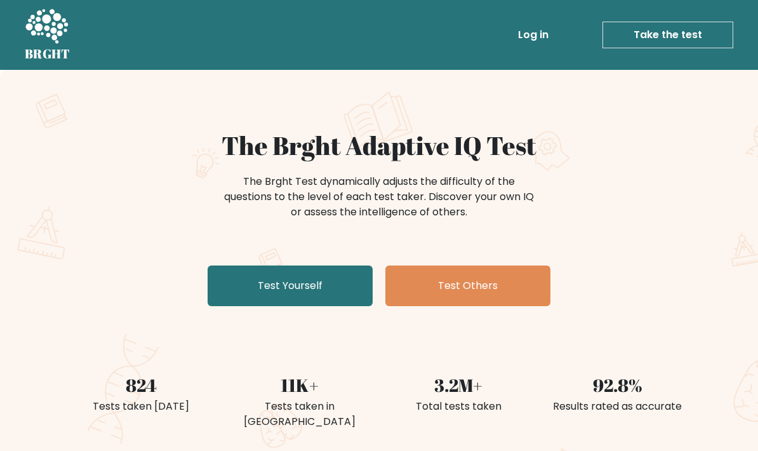
click at [237, 290] on link "Test Yourself" at bounding box center [290, 285] width 165 height 41
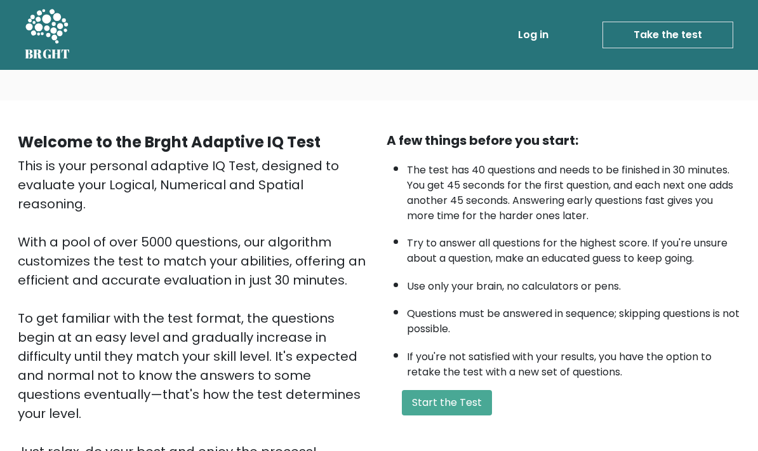
click at [479, 413] on button "Start the Test" at bounding box center [447, 402] width 90 height 25
click at [455, 415] on button "Start the Test" at bounding box center [447, 402] width 90 height 25
click at [481, 415] on button "Start the Test" at bounding box center [447, 402] width 90 height 25
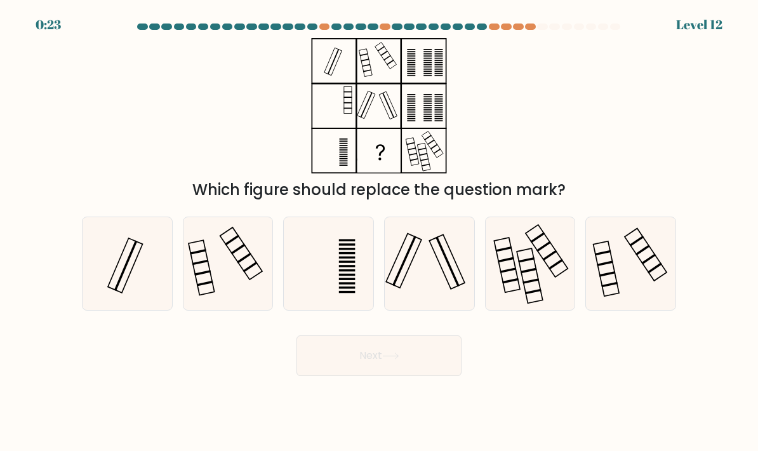
click at [712, 34] on form at bounding box center [379, 199] width 758 height 352
